Goal: Consume media (video, audio)

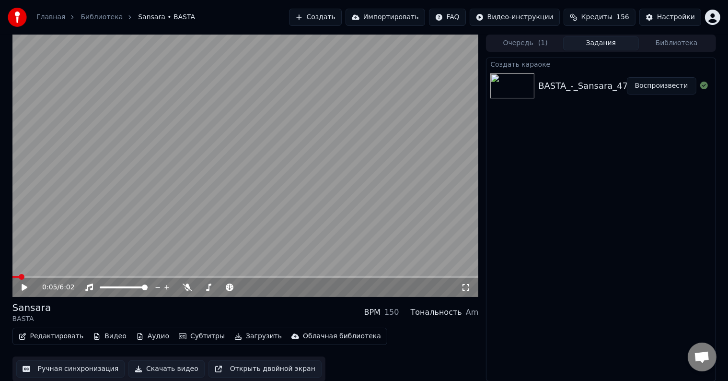
click at [23, 285] on icon at bounding box center [25, 287] width 6 height 7
click at [188, 285] on icon at bounding box center [188, 287] width 10 height 8
click at [52, 275] on video at bounding box center [245, 166] width 466 height 262
click at [56, 276] on span at bounding box center [245, 277] width 466 height 2
click at [16, 288] on div "0:34 / 6:02" at bounding box center [245, 287] width 459 height 10
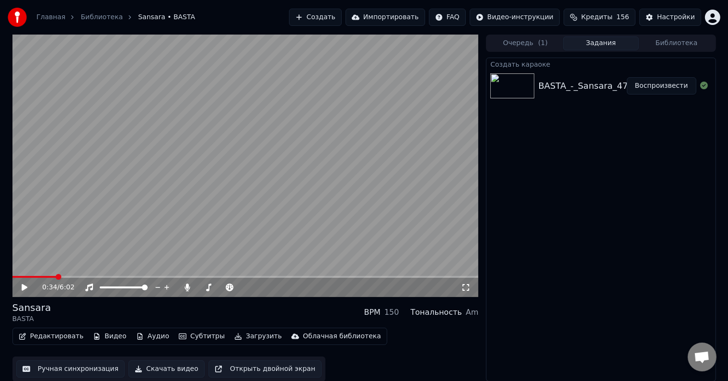
click at [21, 288] on icon at bounding box center [31, 287] width 23 height 8
click at [120, 276] on span at bounding box center [245, 277] width 466 height 2
click at [110, 276] on span at bounding box center [67, 277] width 110 height 2
click at [101, 276] on span at bounding box center [56, 277] width 89 height 2
click at [27, 286] on icon at bounding box center [31, 287] width 23 height 8
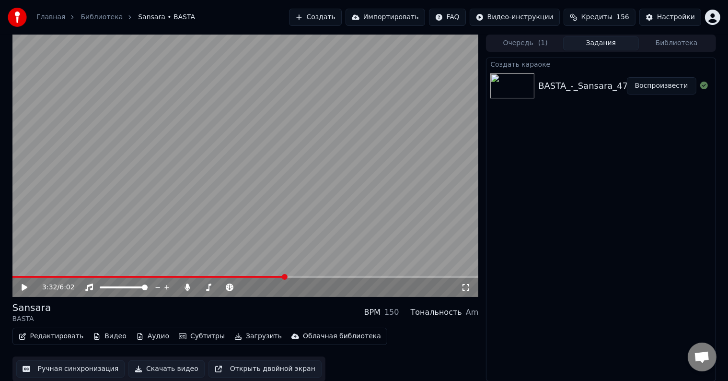
click at [27, 286] on icon at bounding box center [31, 287] width 23 height 8
drag, startPoint x: 27, startPoint y: 286, endPoint x: 40, endPoint y: 258, distance: 30.4
click at [40, 258] on div "3:57 / 6:02" at bounding box center [245, 166] width 466 height 262
click at [25, 284] on icon at bounding box center [31, 287] width 23 height 8
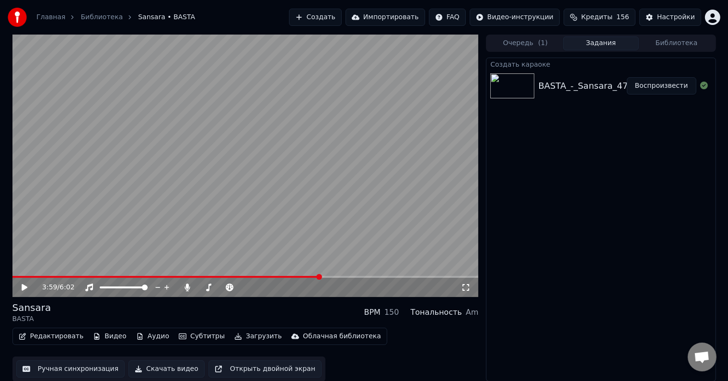
click at [25, 284] on icon at bounding box center [31, 287] width 23 height 8
click at [19, 288] on div "4:48 / 6:02" at bounding box center [245, 287] width 459 height 10
click at [187, 288] on icon at bounding box center [187, 287] width 5 height 8
click at [27, 287] on icon at bounding box center [31, 287] width 23 height 8
click at [150, 367] on button "Скачать видео" at bounding box center [166, 368] width 76 height 17
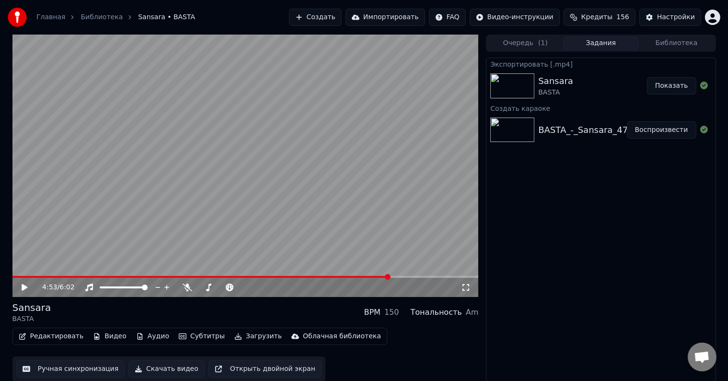
click at [675, 90] on button "Показать" at bounding box center [671, 85] width 49 height 17
